Goal: Navigation & Orientation: Find specific page/section

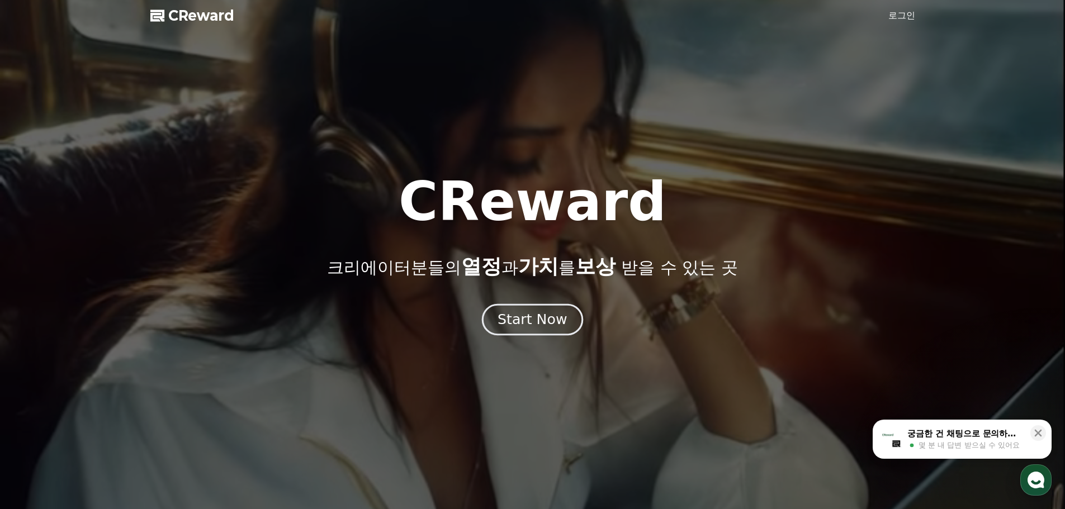
click at [530, 319] on div "Start Now" at bounding box center [532, 319] width 69 height 19
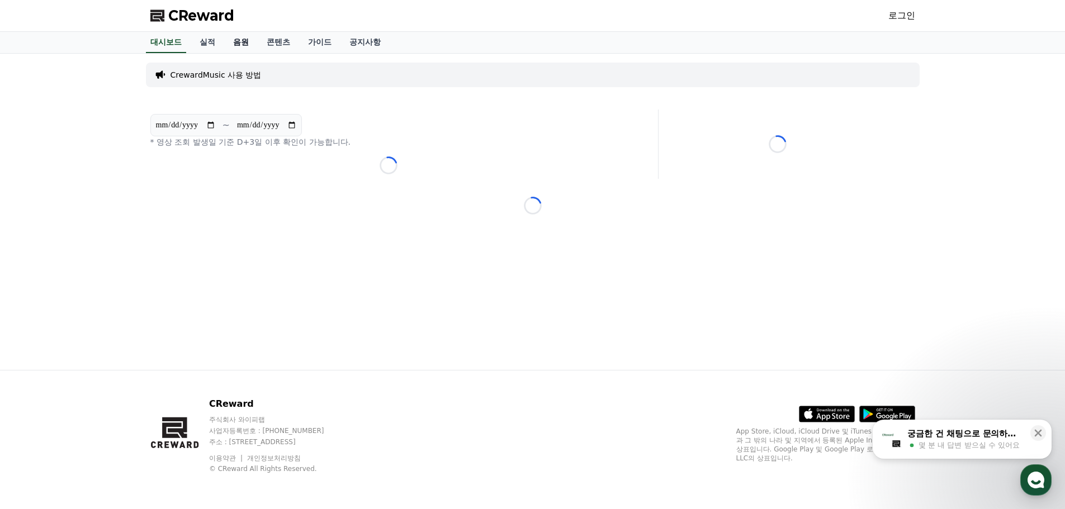
click at [239, 43] on link "음원" at bounding box center [241, 42] width 34 height 21
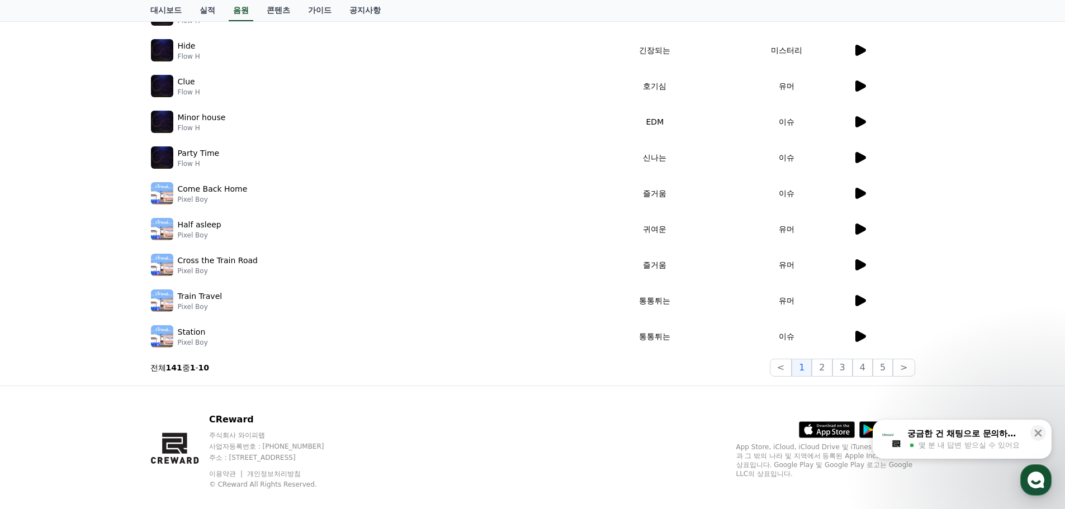
scroll to position [224, 0]
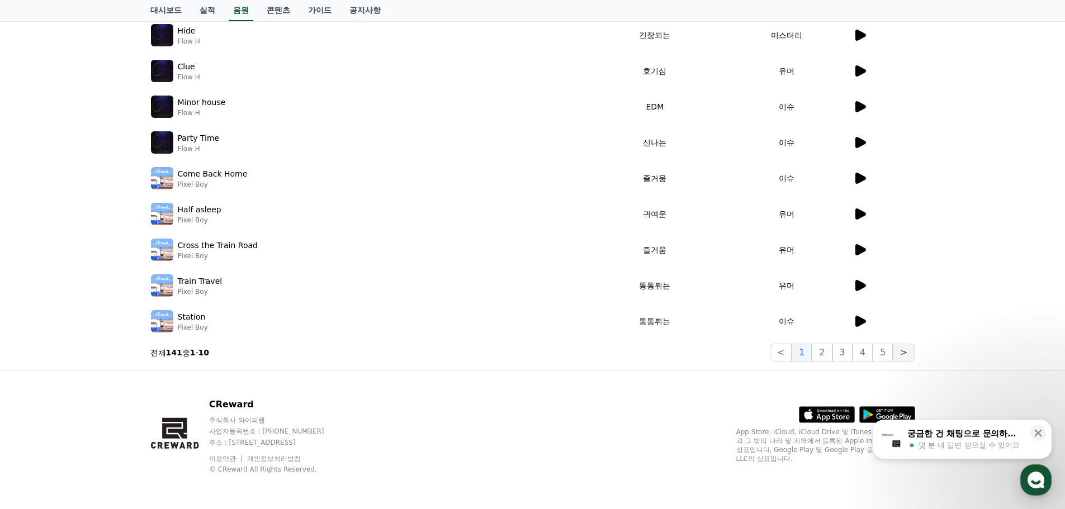
click at [901, 354] on button ">" at bounding box center [904, 353] width 22 height 18
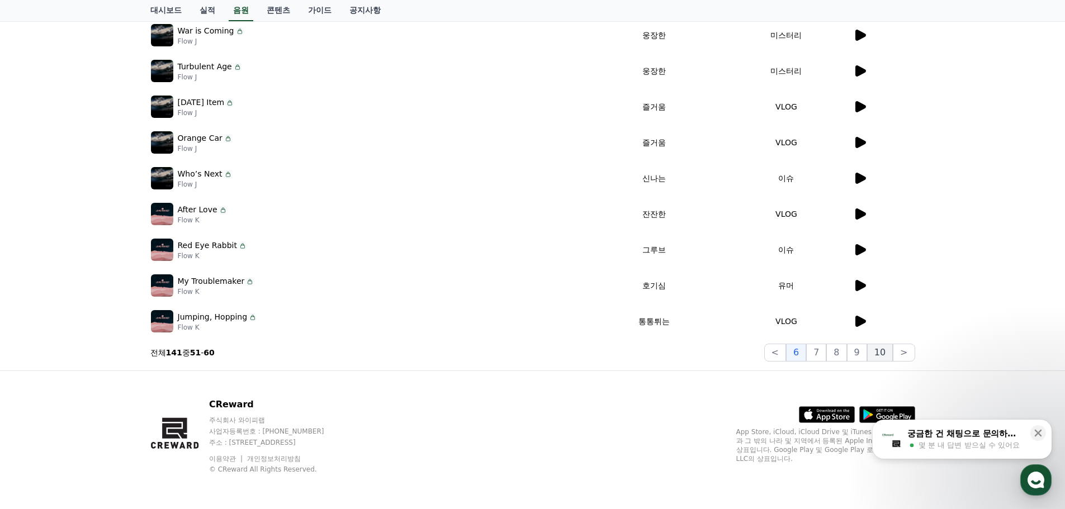
click at [882, 351] on button "10" at bounding box center [880, 353] width 26 height 18
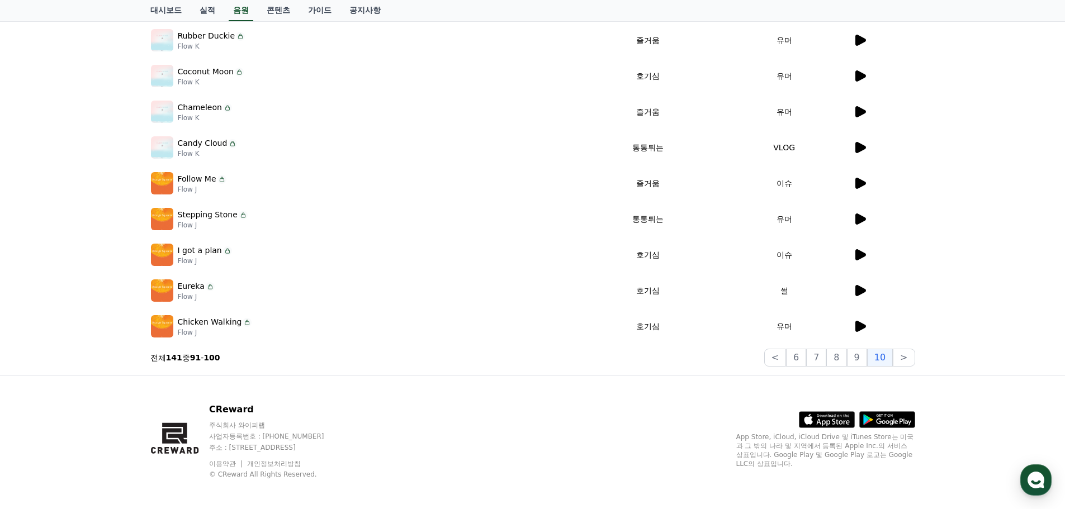
scroll to position [224, 0]
